Goal: Transaction & Acquisition: Purchase product/service

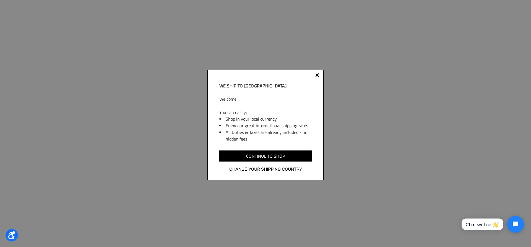
drag, startPoint x: 320, startPoint y: 71, endPoint x: 318, endPoint y: 74, distance: 3.1
click at [320, 72] on div "We ship to Switzerland Welcome! You can easily: Shop in your local currency Enj…" at bounding box center [265, 125] width 116 height 110
click at [318, 74] on div at bounding box center [317, 75] width 4 height 4
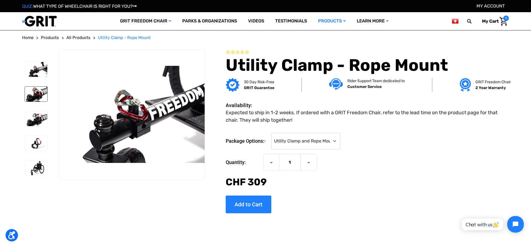
click at [33, 96] on img at bounding box center [36, 94] width 22 height 15
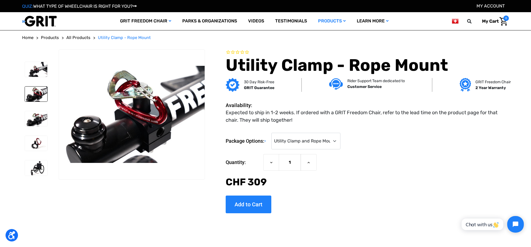
click at [31, 111] on li at bounding box center [35, 118] width 27 height 20
click at [38, 147] on img at bounding box center [36, 143] width 22 height 15
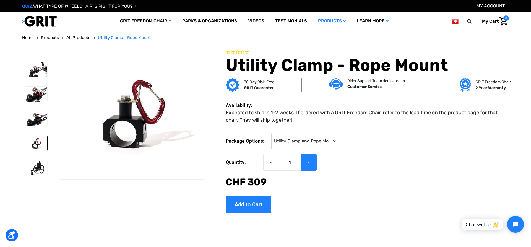
click at [306, 166] on button "Increase Quantity of Utility Clamp - Rope Mount" at bounding box center [309, 162] width 16 height 17
type input "3"
click at [271, 133] on select "Choose Options Utility Clamp and Rope Mount (CHF ‌309.00) Rope Mount Only (No U…" at bounding box center [305, 141] width 69 height 17
click option "Rope Mount Only (No Utility Clamp) (CHF ‌44.90)" at bounding box center [0, 0] width 0 height 0
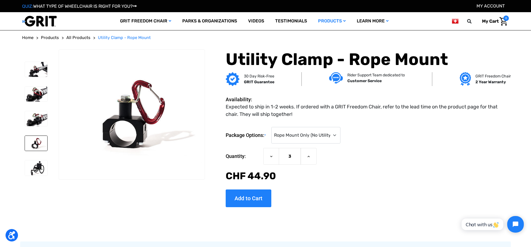
click at [305, 146] on form "Package Options: * Choose Options Utility Clamp and Rope Mount (CHF ‌309.00) Ro…" at bounding box center [367, 155] width 283 height 56
click at [271, 127] on select "Choose Options Utility Clamp and Rope Mount (CHF ‌309.00) Rope Mount Only (No U…" at bounding box center [305, 135] width 69 height 17
select select "487"
click option "Utility Clamp and Rope Mount (CHF ‌309.00)" at bounding box center [0, 0] width 0 height 0
click at [251, 194] on input "Add to Cart" at bounding box center [249, 198] width 46 height 18
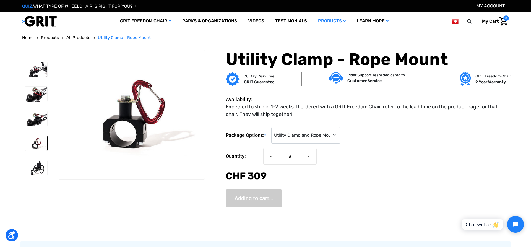
type input "Add to Cart"
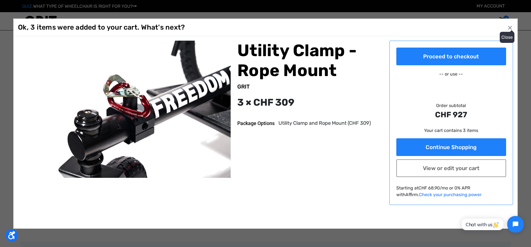
click at [511, 27] on span "×" at bounding box center [510, 27] width 5 height 11
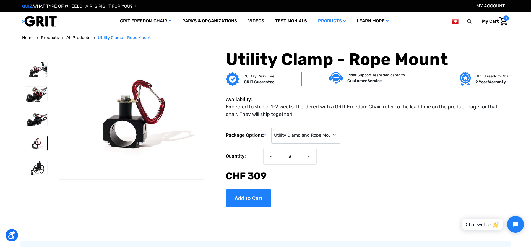
click at [304, 144] on form "Package Options: * Choose Options Utility Clamp and Rope Mount (CHF ‌309.00) Ro…" at bounding box center [367, 155] width 283 height 56
click at [271, 127] on select "Choose Options Utility Clamp and Rope Mount (CHF ‌309.00) Rope Mount Only (No U…" at bounding box center [305, 135] width 69 height 17
select select "488"
click option "Rope Mount Only (No Utility Clamp) (CHF ‌44.90)" at bounding box center [0, 0] width 0 height 0
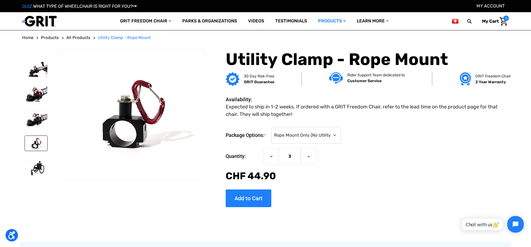
click at [496, 20] on span "My Cart" at bounding box center [490, 21] width 17 height 5
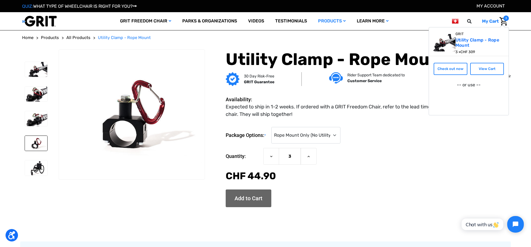
click at [249, 204] on input "Add to Cart" at bounding box center [249, 198] width 46 height 18
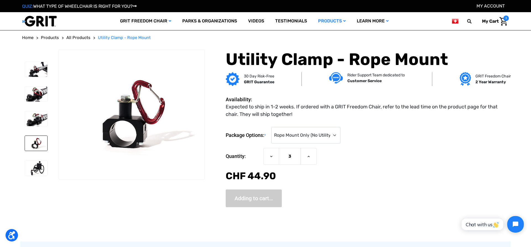
type input "Add to Cart"
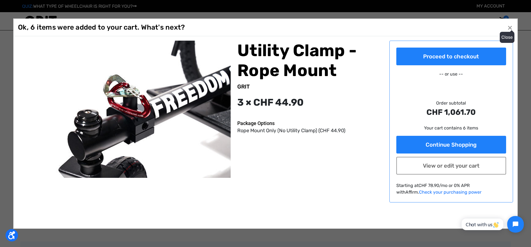
click at [509, 28] on button "Close ×" at bounding box center [510, 27] width 9 height 9
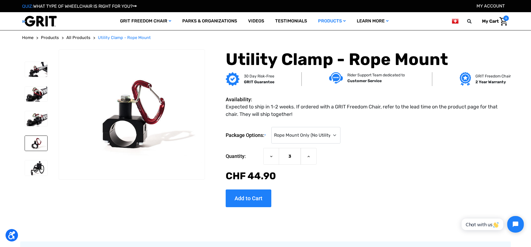
click at [501, 20] on img "Cart with 6 items" at bounding box center [504, 21] width 8 height 9
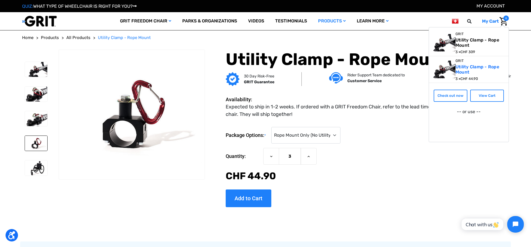
click at [464, 41] on link "Utility Clamp - Rope Mount" at bounding box center [478, 42] width 44 height 11
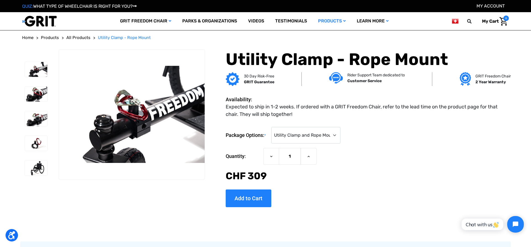
click at [502, 20] on img "Cart with 6 items" at bounding box center [504, 21] width 8 height 9
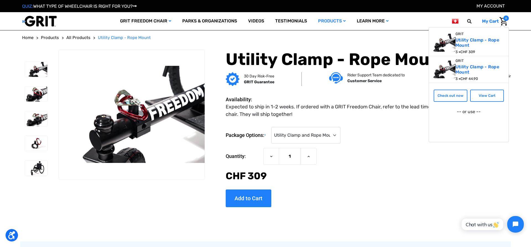
click at [492, 82] on div "GRIT Utility Clamp - Rope Mount 3 × CHF ‌44.90" at bounding box center [482, 69] width 53 height 27
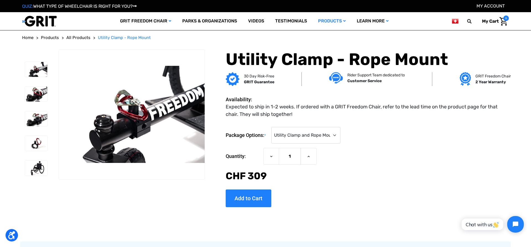
click at [489, 101] on dl "Availability: Expected to ship in 1-2 weeks. If ordered with a GRIT Freedom Cha…" at bounding box center [367, 102] width 283 height 31
click at [502, 20] on img "Cart with 6 items" at bounding box center [504, 21] width 8 height 9
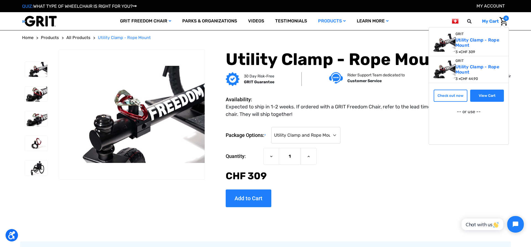
click at [490, 97] on link "View Cart" at bounding box center [487, 96] width 34 height 12
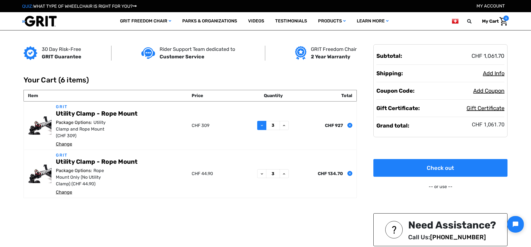
click at [260, 125] on icon at bounding box center [262, 125] width 4 height 4
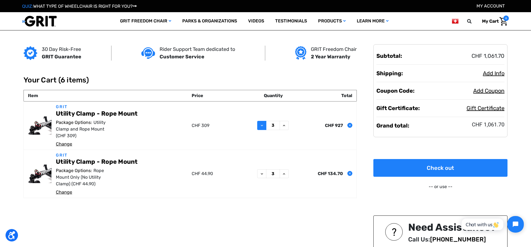
click at [260, 125] on icon at bounding box center [262, 125] width 4 height 4
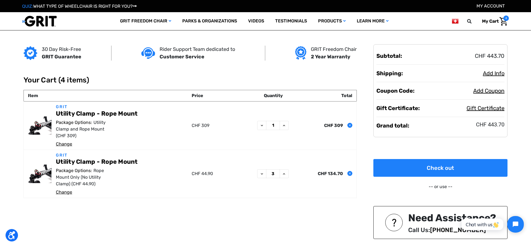
click at [70, 144] on link "Change" at bounding box center [64, 143] width 16 height 5
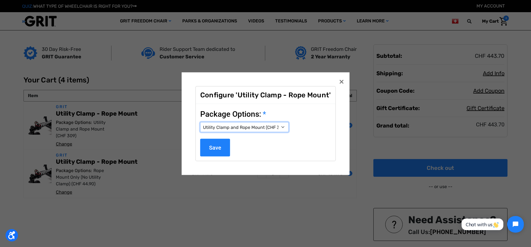
click at [200, 122] on select "Choose Options Utility Clamp and Rope Mount (CHF ‌309.00) Rope Mount Only (No U…" at bounding box center [244, 127] width 89 height 10
select select "488"
click option "Rope Mount Only (No Utility Clamp) (CHF ‌44.90)" at bounding box center [0, 0] width 0 height 0
click at [211, 146] on input "Save" at bounding box center [215, 148] width 30 height 18
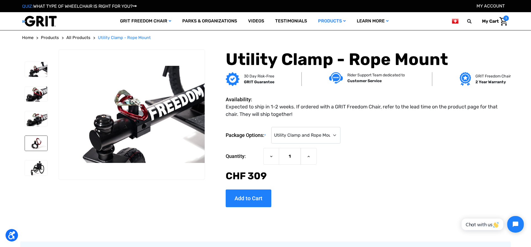
click at [35, 143] on img at bounding box center [36, 143] width 22 height 15
drag, startPoint x: 500, startPoint y: 27, endPoint x: 501, endPoint y: 24, distance: 3.2
click at [500, 27] on header "Toggle menu My Cart 3 Search GRIT Freedom Chair Shop All Parks & Organizations …" at bounding box center [265, 21] width 487 height 18
click at [502, 24] on img "Cart with 3 items" at bounding box center [504, 21] width 8 height 9
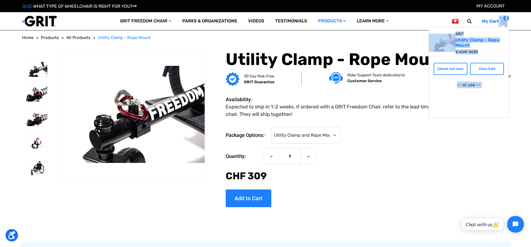
click at [499, 56] on div "GRIT Utility Clamp - Rope Mount 3 × CHF ‌44.90" at bounding box center [482, 43] width 53 height 27
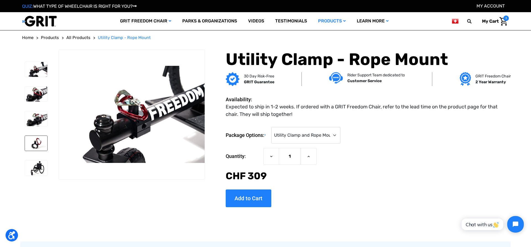
click at [33, 146] on img at bounding box center [36, 143] width 22 height 15
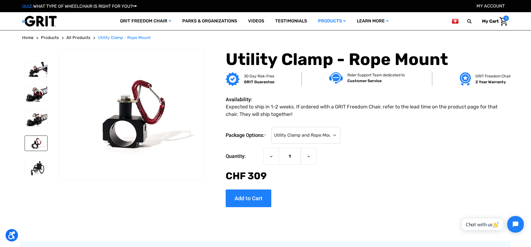
click at [360, 206] on div "Package Options: * Choose Options Utility Clamp and Rope Mount (CHF ‌309.00) Ro…" at bounding box center [367, 165] width 283 height 85
